Goal: Task Accomplishment & Management: Manage account settings

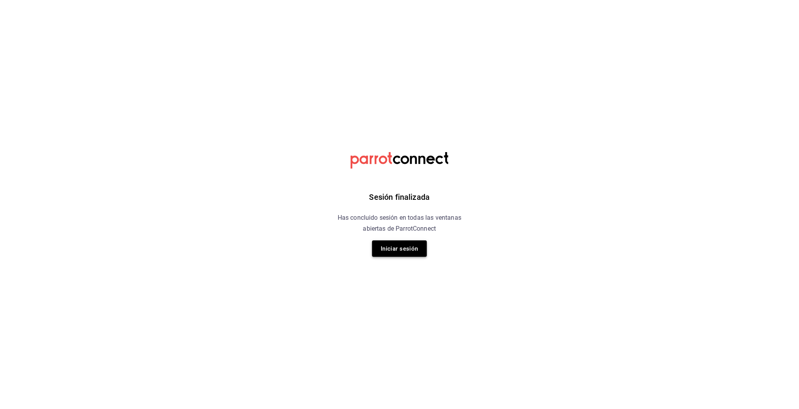
click at [396, 251] on button "Iniciar sesión" at bounding box center [399, 249] width 55 height 16
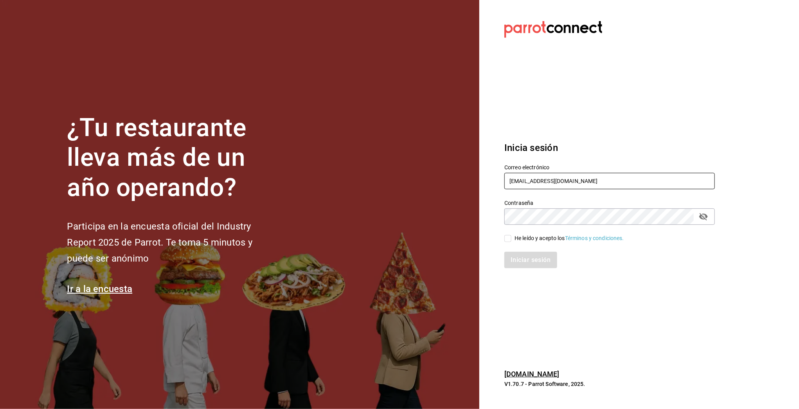
click at [525, 180] on input "multiuser@molinella.com" at bounding box center [610, 181] width 211 height 16
type input "restaurante@maple.com"
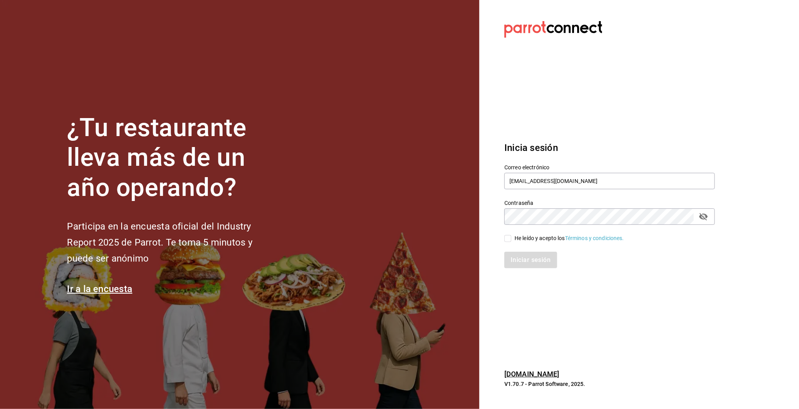
click at [525, 240] on div "He leído y acepto los Términos y condiciones." at bounding box center [570, 238] width 110 height 8
click at [512, 240] on input "He leído y acepto los Términos y condiciones." at bounding box center [508, 238] width 7 height 7
checkbox input "true"
click at [524, 265] on button "Iniciar sesión" at bounding box center [531, 260] width 53 height 16
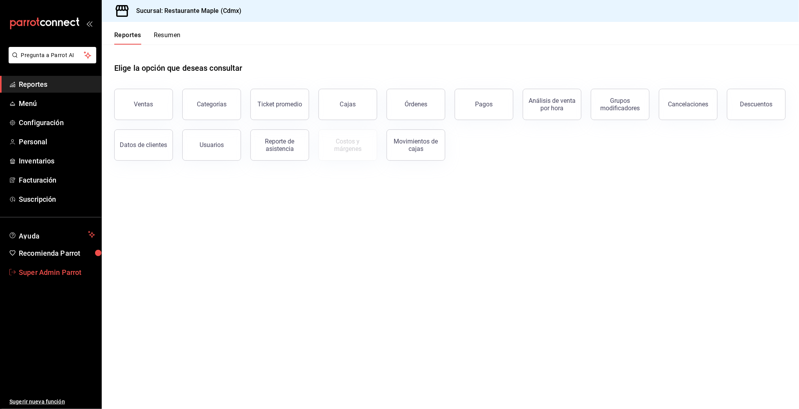
click at [25, 270] on span "Super Admin Parrot" at bounding box center [57, 272] width 76 height 11
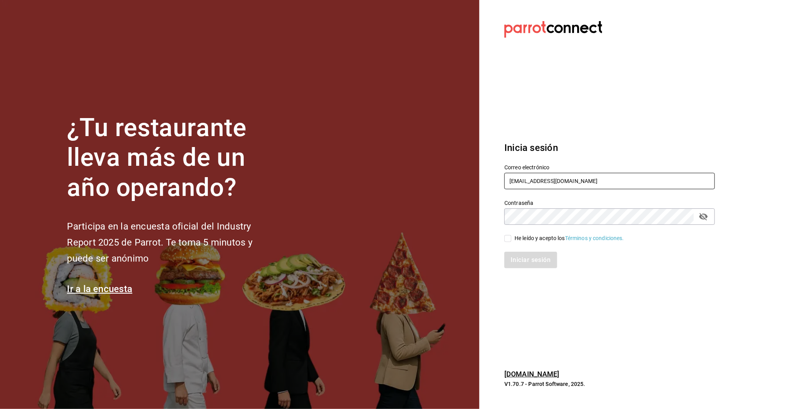
click at [516, 177] on input "restaurante@maple.com" at bounding box center [610, 181] width 211 height 16
type input "u"
type input "multiuser@jumphouse.com"
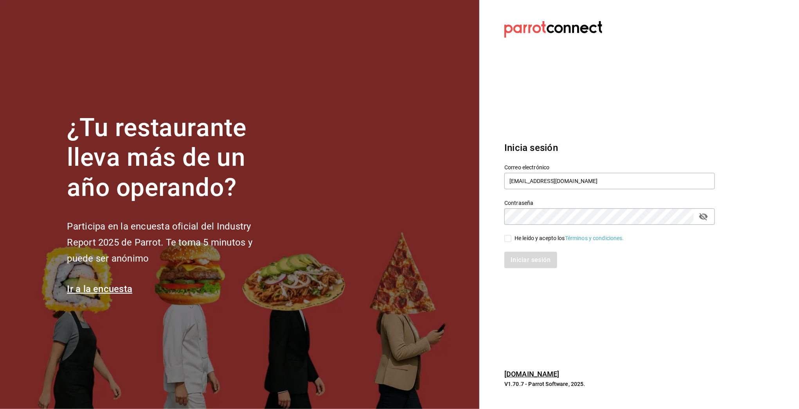
click at [528, 237] on div "He leído y acepto los Términos y condiciones." at bounding box center [570, 238] width 110 height 8
click at [512, 237] on input "He leído y acepto los Términos y condiciones." at bounding box center [508, 238] width 7 height 7
checkbox input "true"
click at [528, 264] on button "Iniciar sesión" at bounding box center [531, 260] width 53 height 16
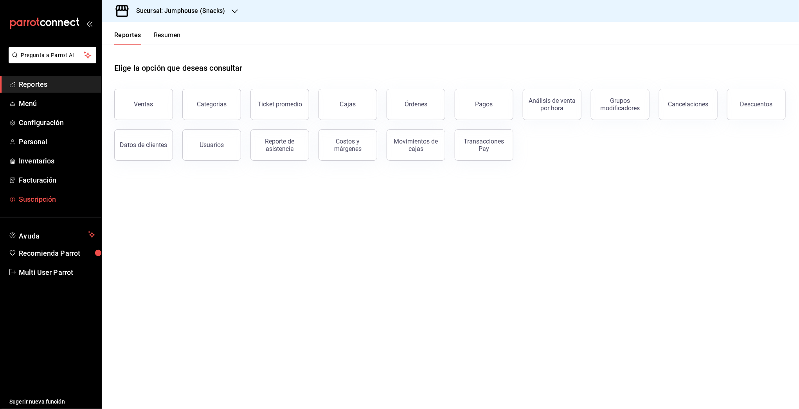
click at [33, 204] on span "Suscripción" at bounding box center [57, 199] width 76 height 11
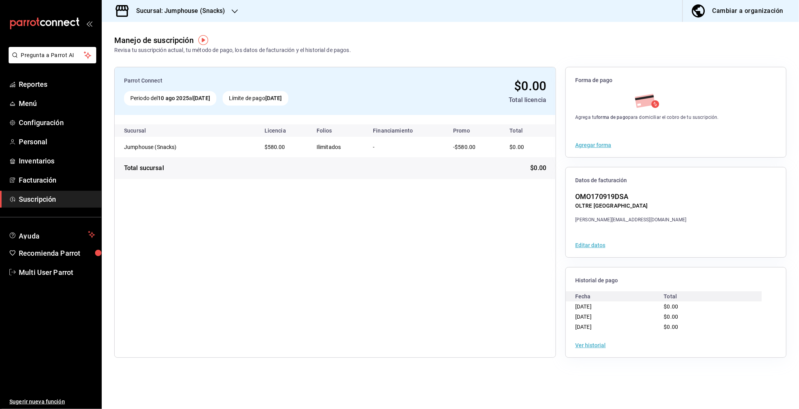
click at [224, 4] on div "Sucursal: Jumphouse (Snacks)" at bounding box center [174, 11] width 133 height 22
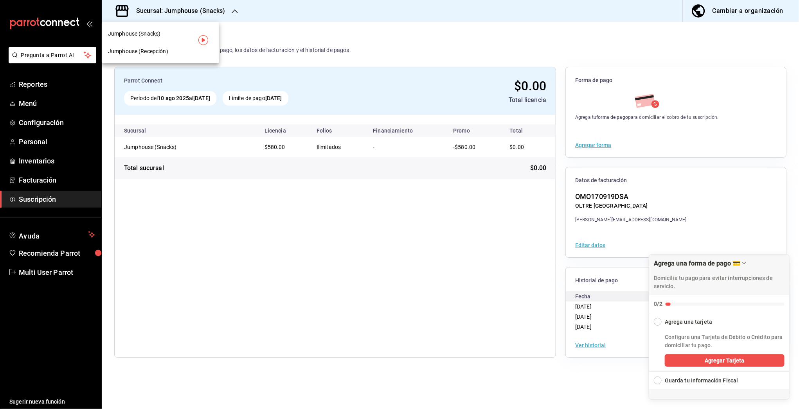
click at [187, 54] on div "Jumphouse (Recepción)" at bounding box center [160, 51] width 105 height 8
